Goal: Navigation & Orientation: Find specific page/section

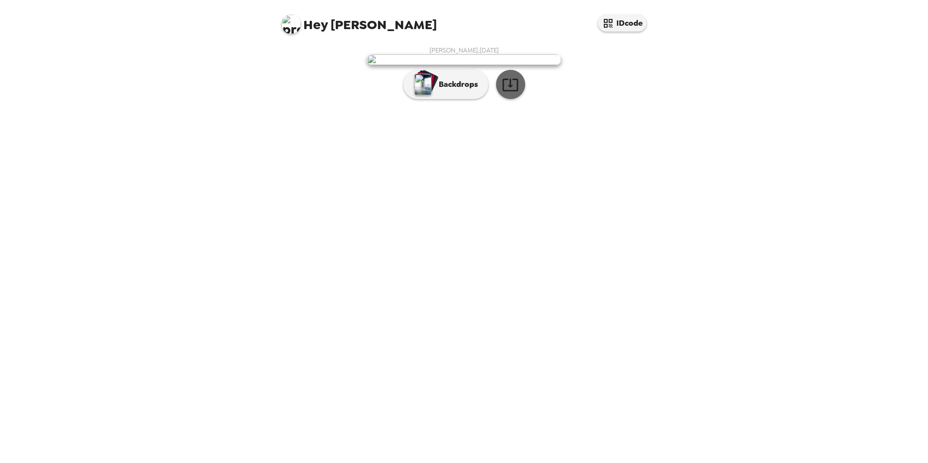
click at [516, 93] on icon "button" at bounding box center [510, 84] width 17 height 17
